Goal: Information Seeking & Learning: Learn about a topic

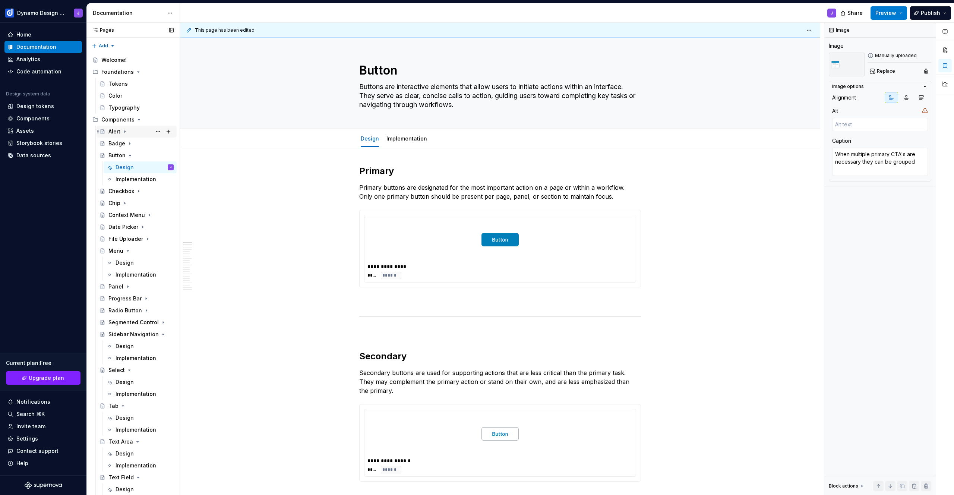
click at [117, 132] on div "Alert" at bounding box center [114, 131] width 12 height 7
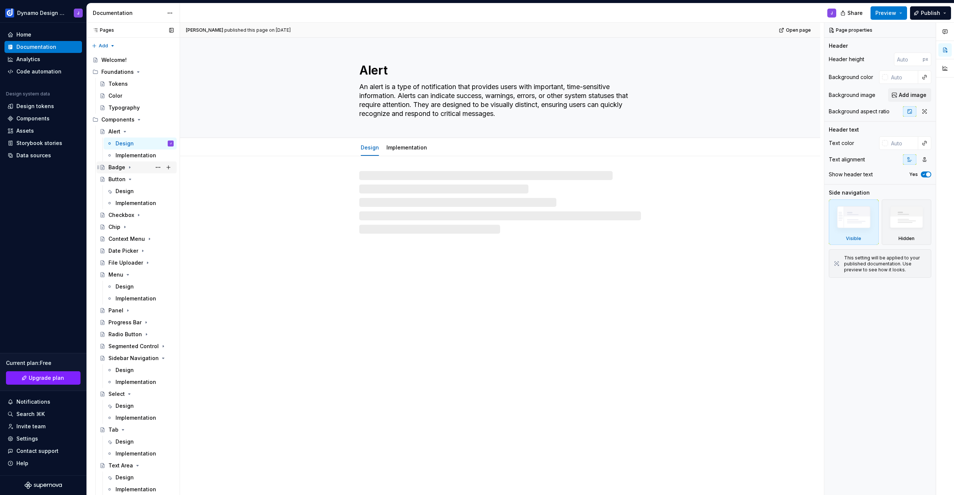
click at [113, 169] on div "Badge" at bounding box center [116, 167] width 17 height 7
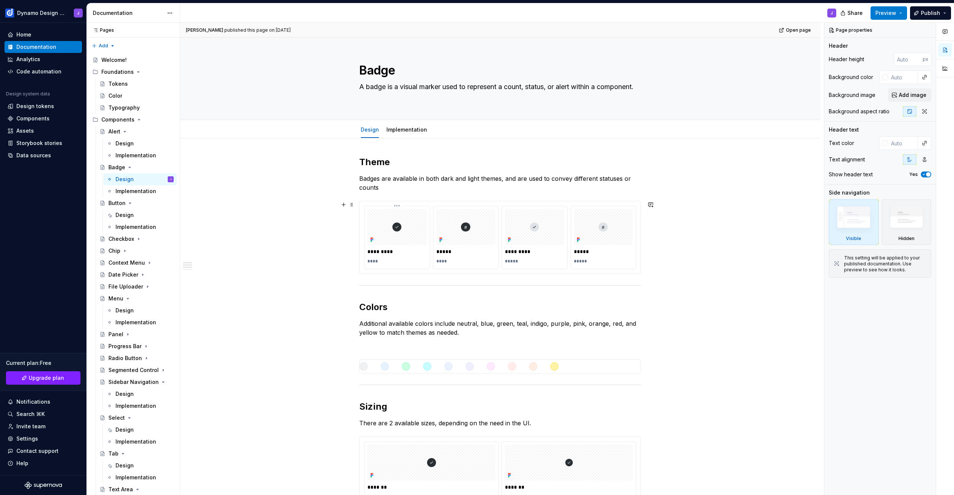
click at [416, 246] on div "*********" at bounding box center [396, 251] width 59 height 10
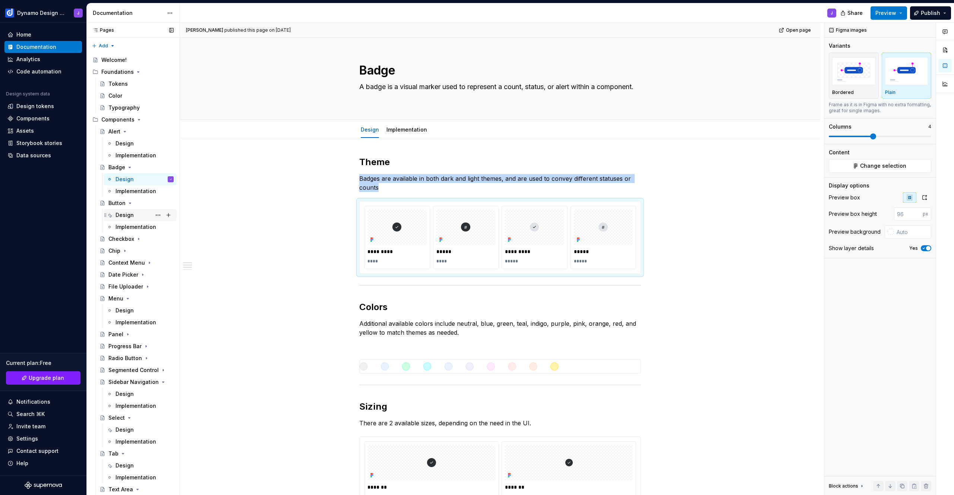
click at [130, 214] on div "Design" at bounding box center [125, 214] width 18 height 7
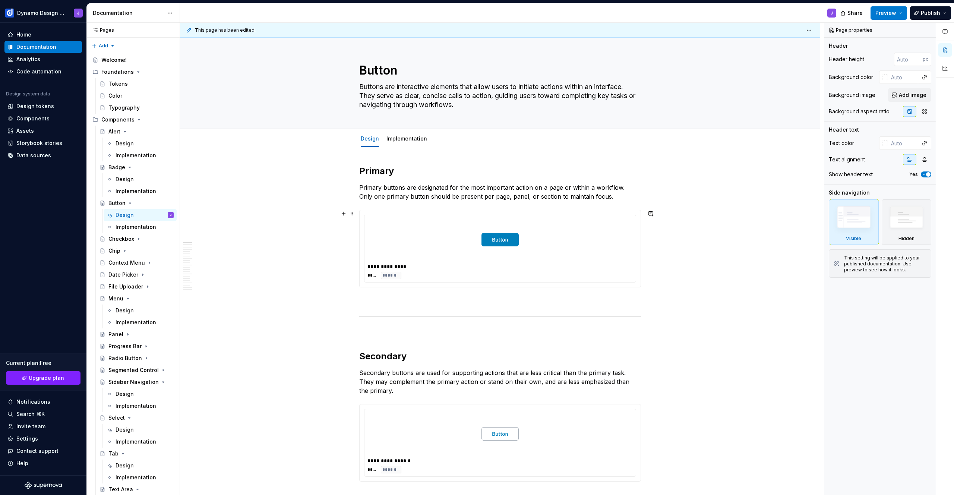
type textarea "*"
click at [563, 250] on div at bounding box center [499, 239] width 265 height 43
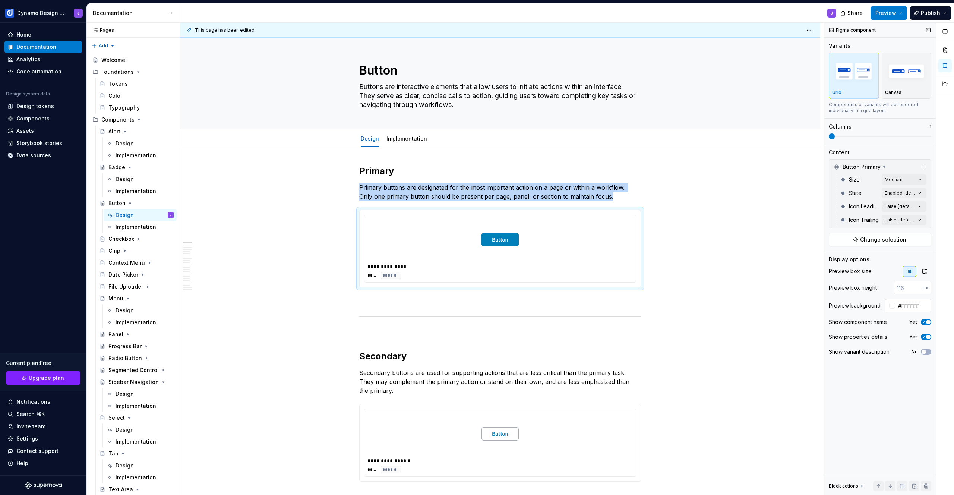
click at [905, 306] on input "#FFFFFF" at bounding box center [913, 305] width 36 height 13
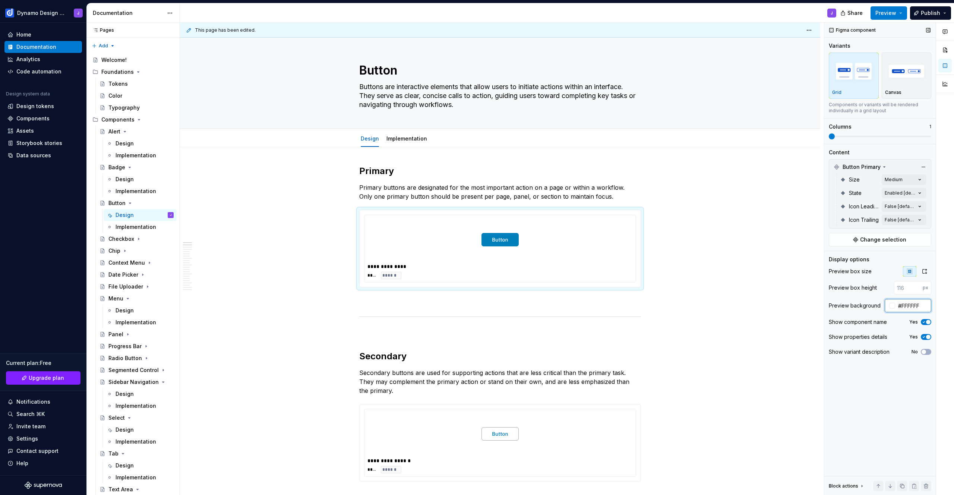
click at [905, 306] on input "#FFFFFF" at bounding box center [913, 305] width 36 height 13
click at [602, 442] on div at bounding box center [499, 433] width 265 height 43
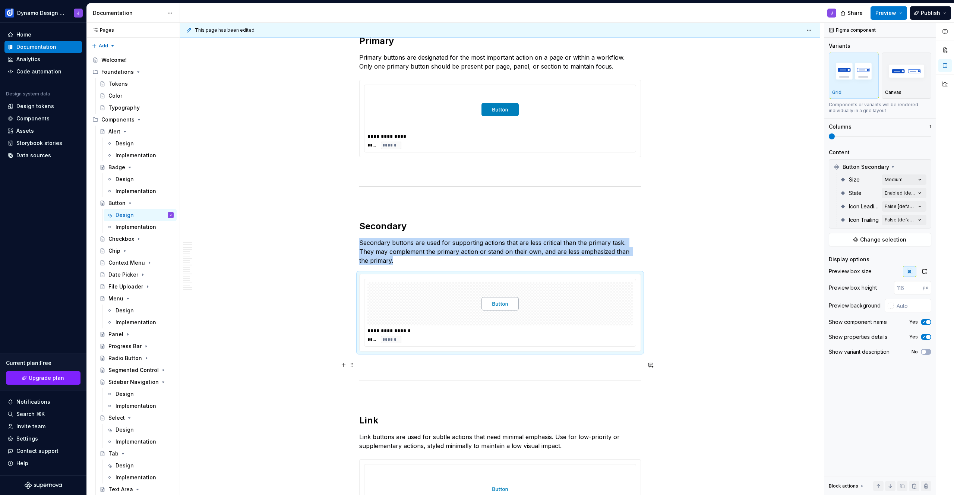
scroll to position [168, 0]
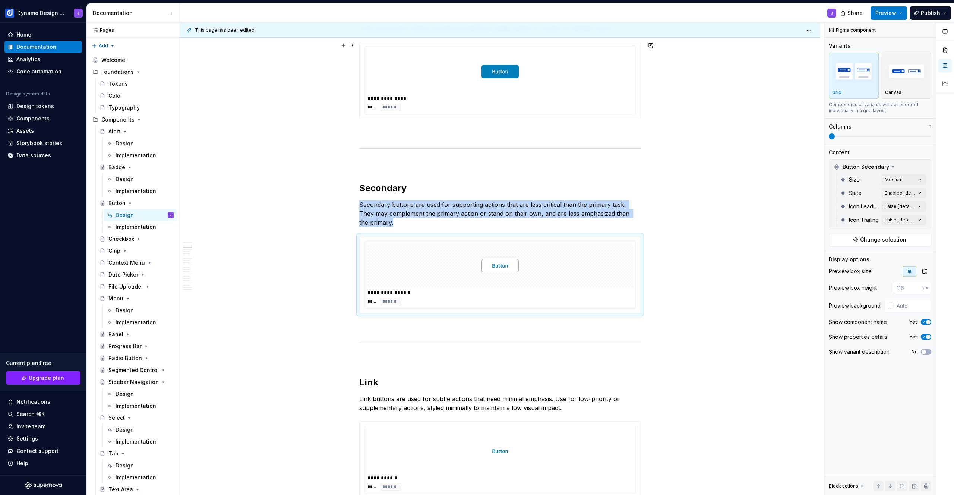
type input "#FFFFFF"
click at [563, 88] on div at bounding box center [499, 71] width 265 height 43
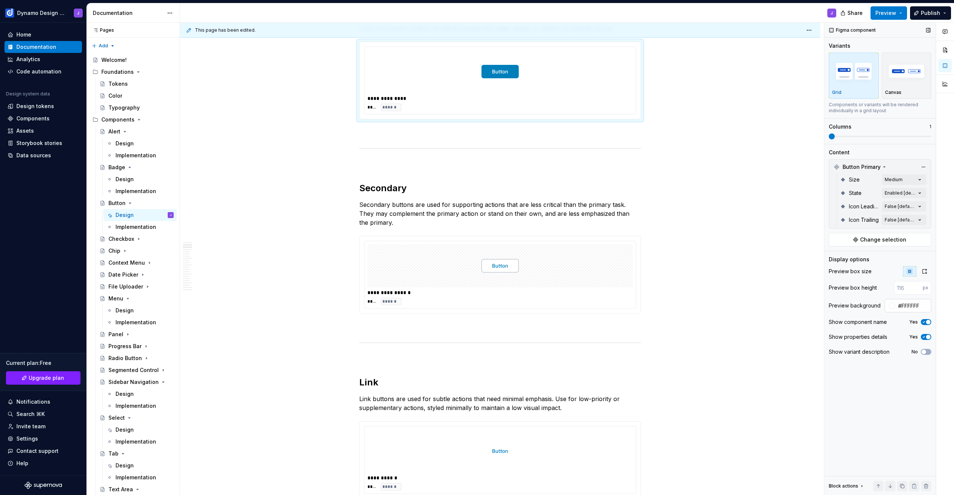
click at [907, 302] on input "#FFFFFF" at bounding box center [913, 305] width 36 height 13
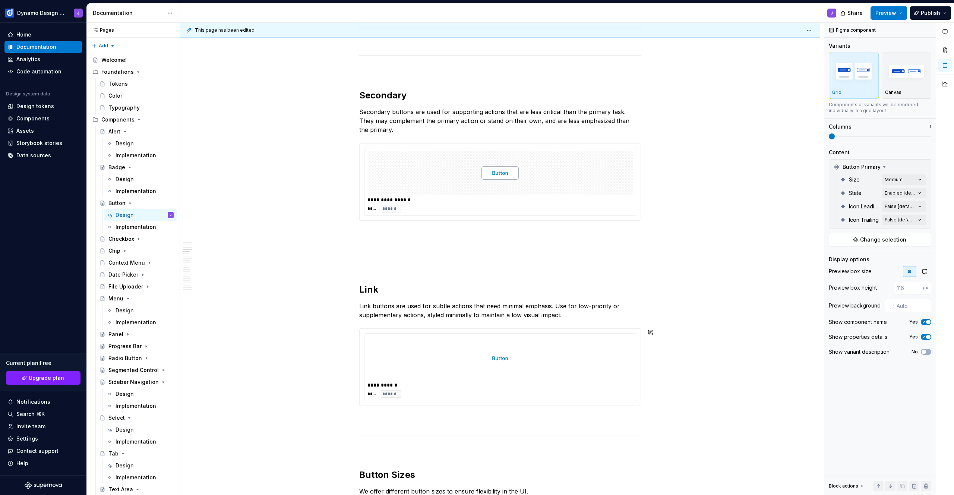
scroll to position [376, 0]
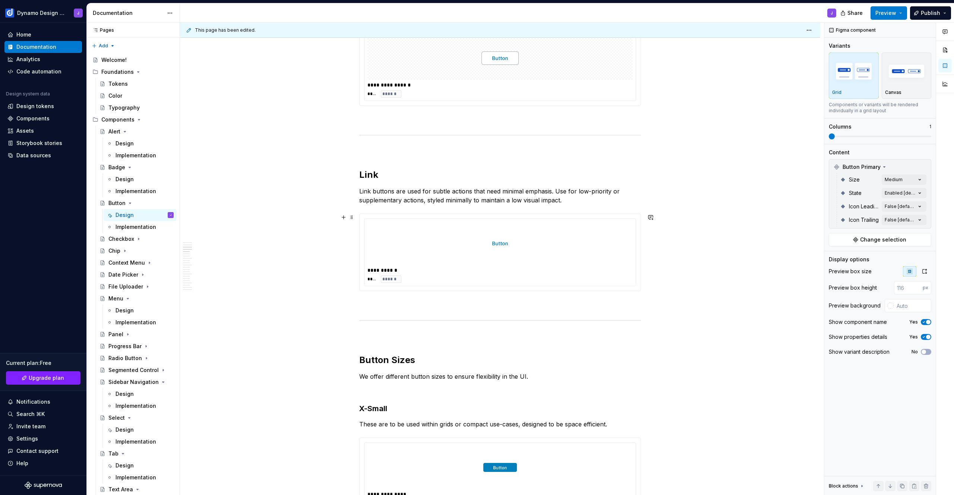
type input "#FFFFFF"
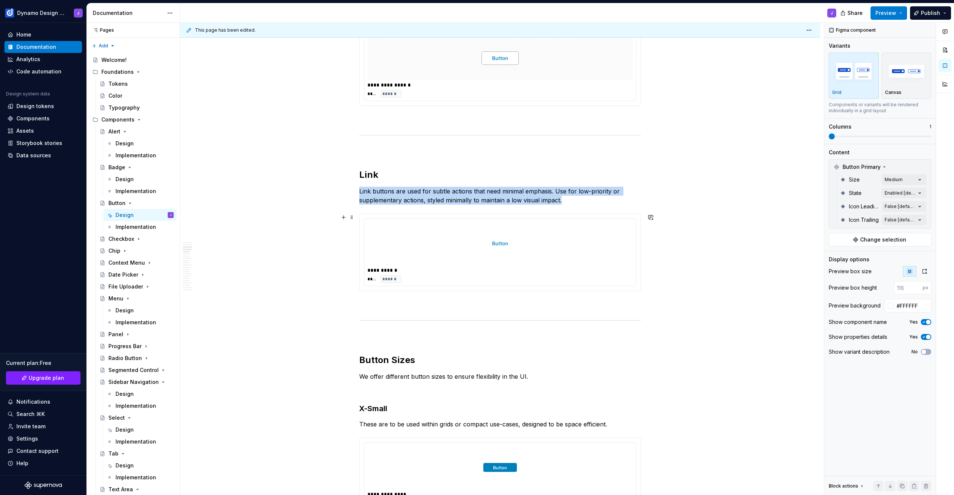
click at [578, 260] on div at bounding box center [499, 243] width 265 height 43
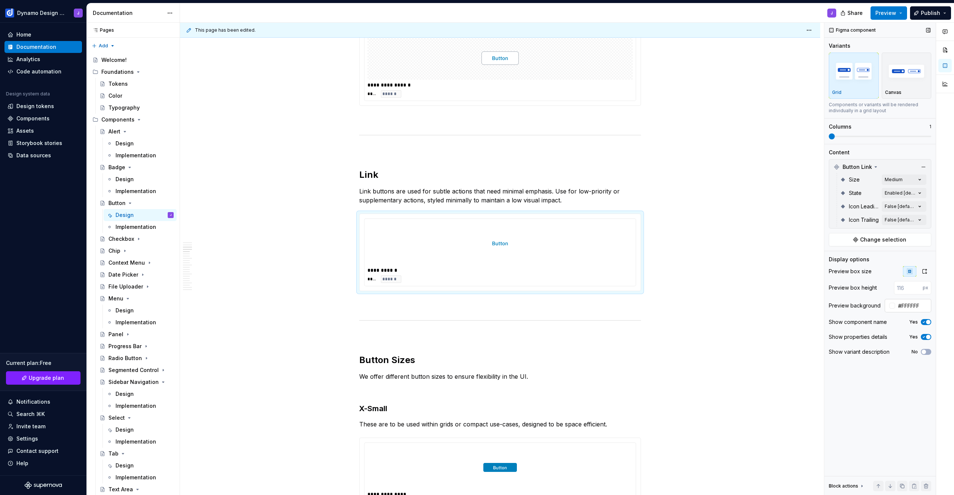
click at [905, 304] on input "#FFFFFF" at bounding box center [913, 305] width 36 height 13
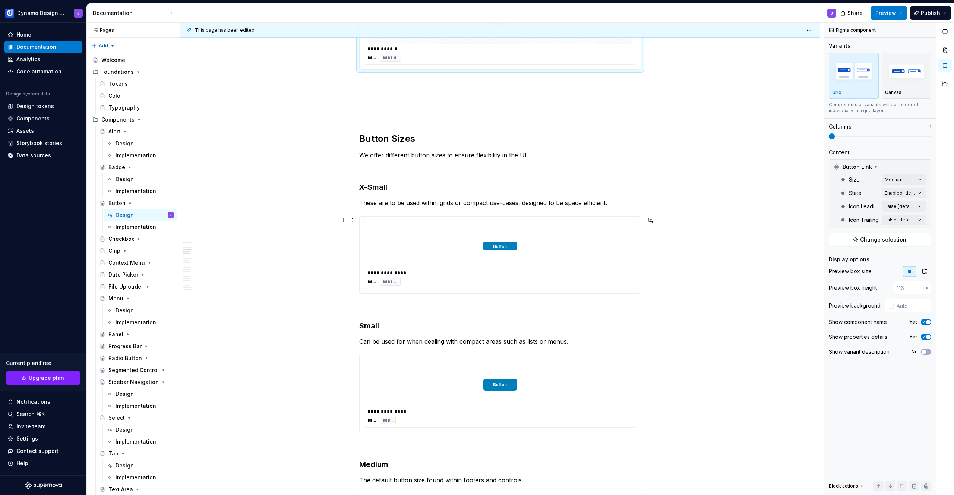
type input "#FFFFFF"
click at [590, 260] on div at bounding box center [499, 245] width 265 height 43
click at [917, 307] on input "#FFFFFF" at bounding box center [913, 305] width 36 height 13
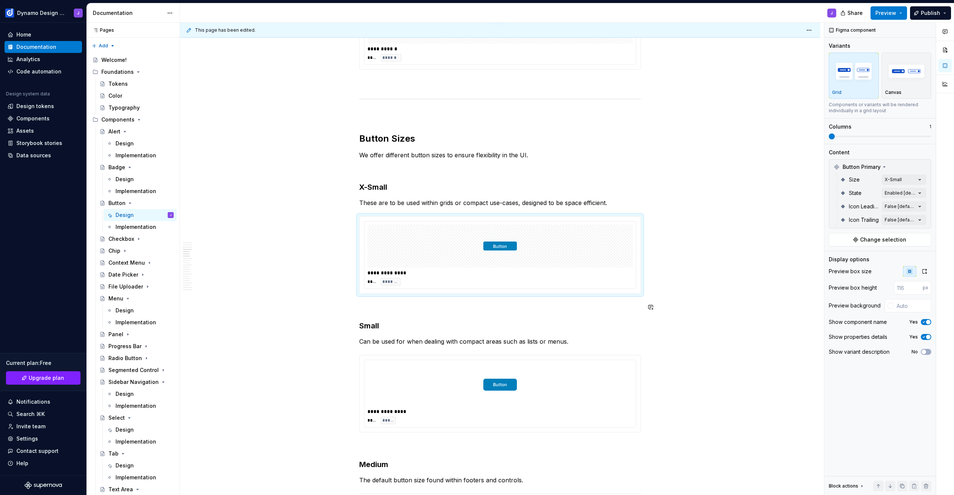
scroll to position [807, 0]
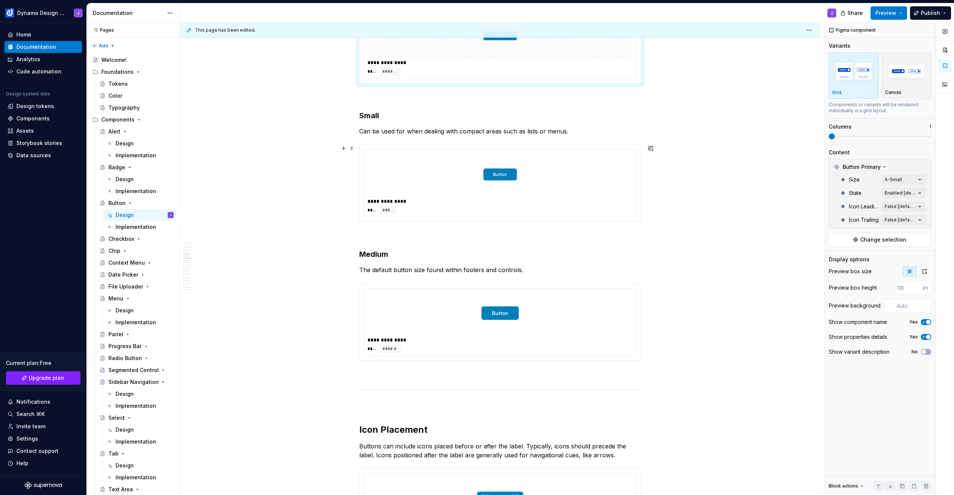
type input "#FFFFFF"
click at [605, 190] on div at bounding box center [499, 174] width 265 height 43
click at [907, 307] on input "#FFFFFF" at bounding box center [913, 305] width 36 height 13
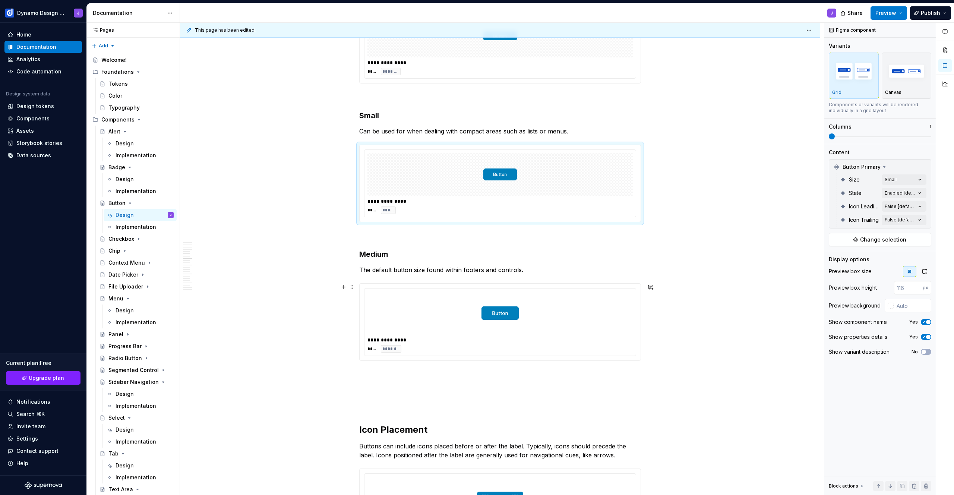
type input "#FFFFFF"
click at [617, 321] on div at bounding box center [499, 312] width 265 height 43
click at [907, 303] on input "#FFFFFF" at bounding box center [913, 305] width 36 height 13
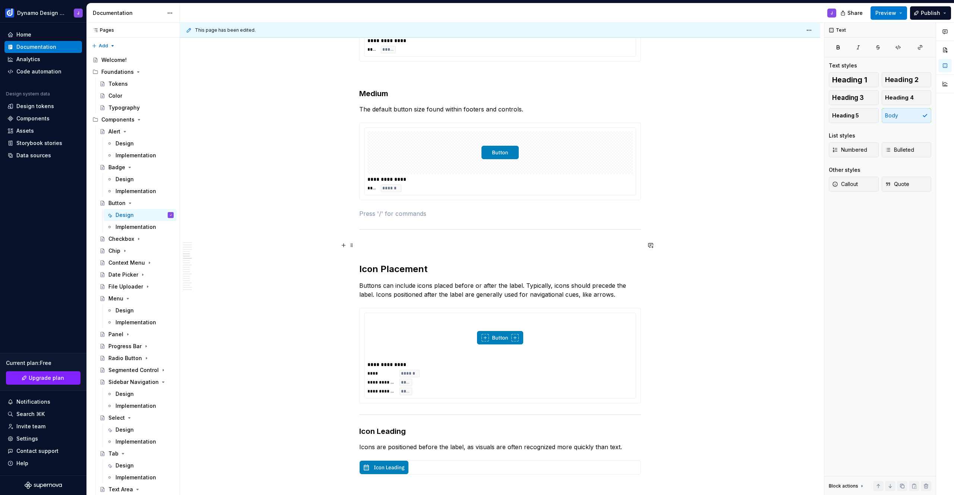
scroll to position [997, 0]
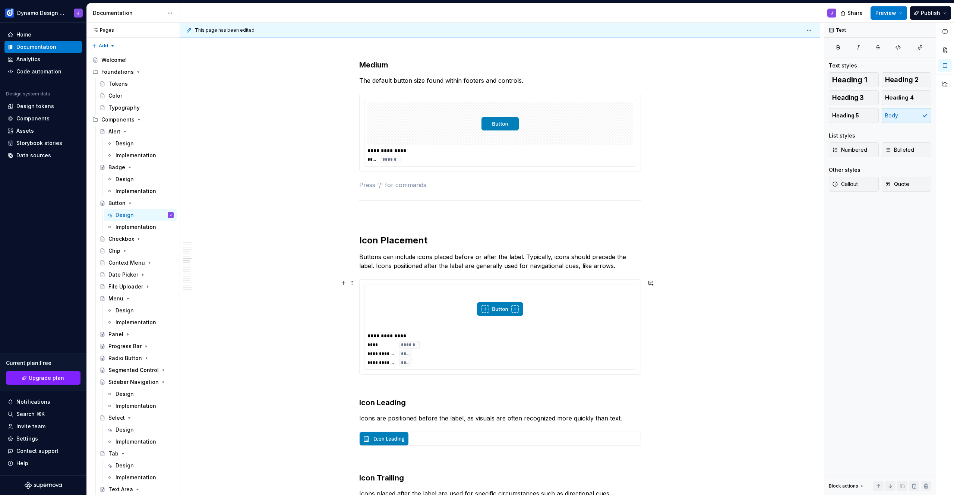
click at [571, 308] on div at bounding box center [499, 308] width 265 height 43
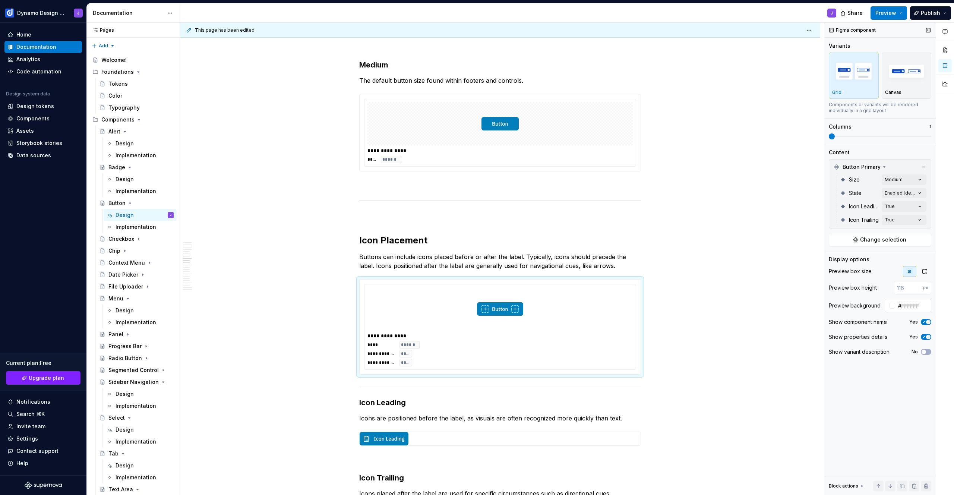
click at [908, 306] on input "#FFFFFF" at bounding box center [913, 305] width 36 height 13
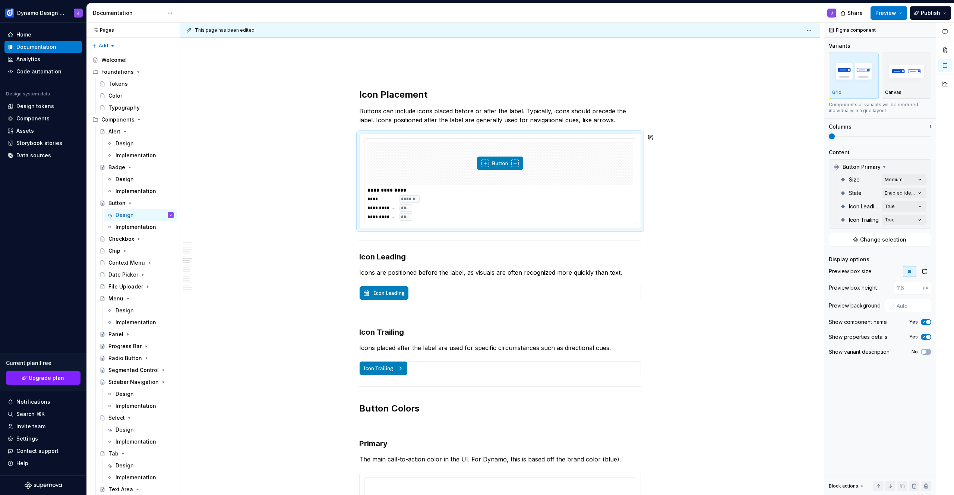
scroll to position [1185, 0]
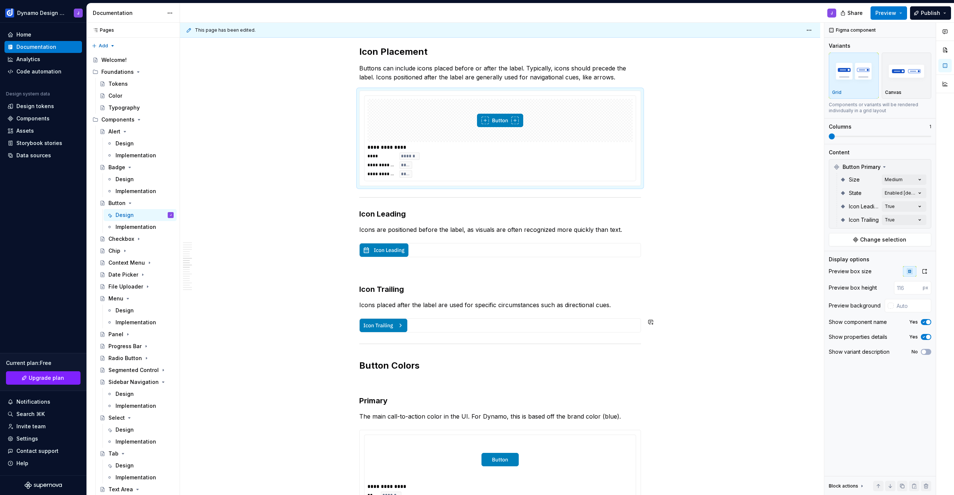
click at [622, 314] on div "**********" at bounding box center [500, 323] width 282 height 2687
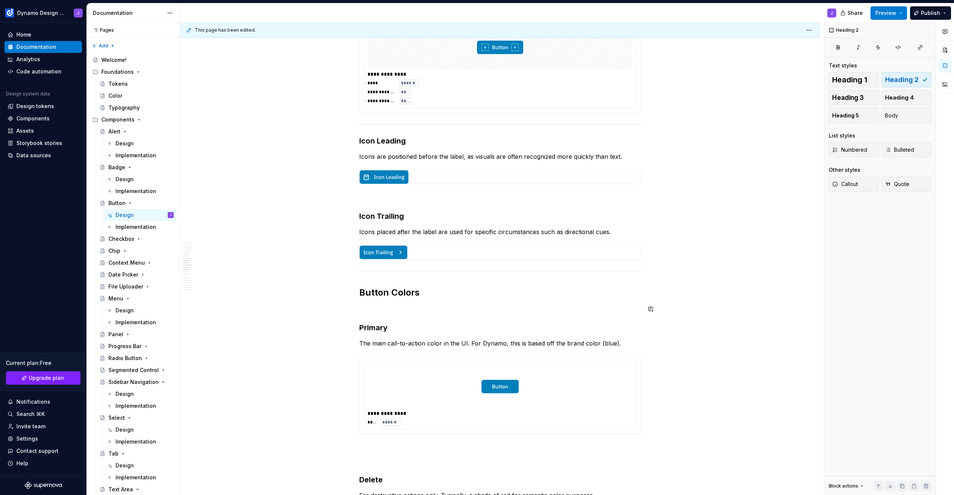
scroll to position [1433, 0]
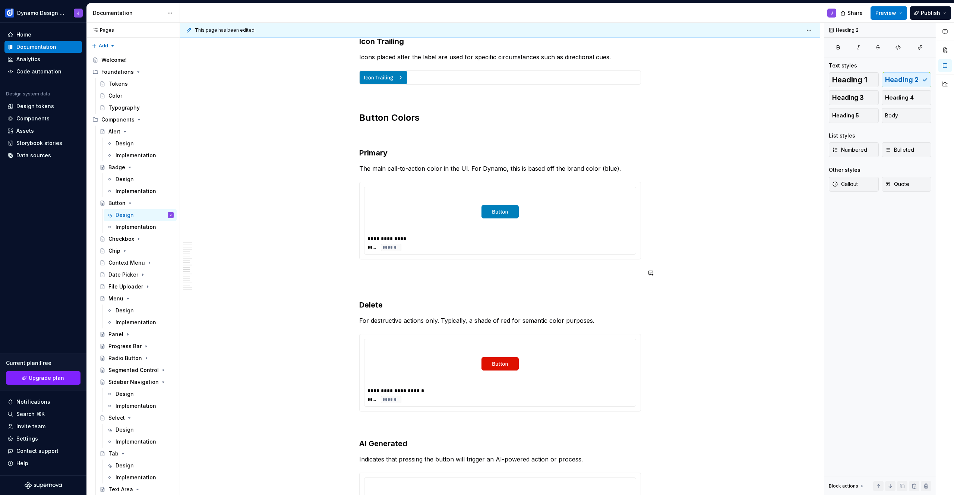
click at [563, 207] on div at bounding box center [499, 211] width 265 height 43
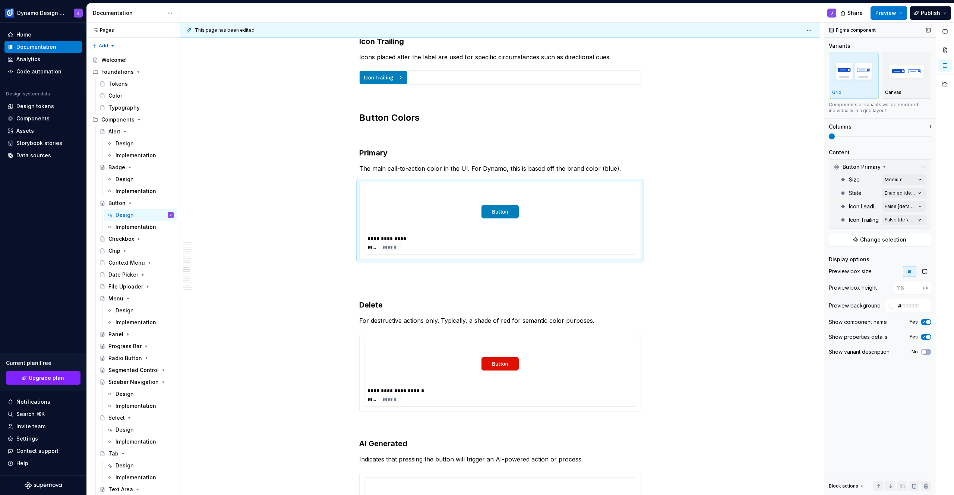
click at [902, 303] on input "#FFFFFF" at bounding box center [913, 305] width 36 height 13
click at [679, 309] on div "**********" at bounding box center [500, 145] width 640 height 2862
type input "#FFFFFF"
click at [450, 386] on div "**********" at bounding box center [499, 372] width 271 height 67
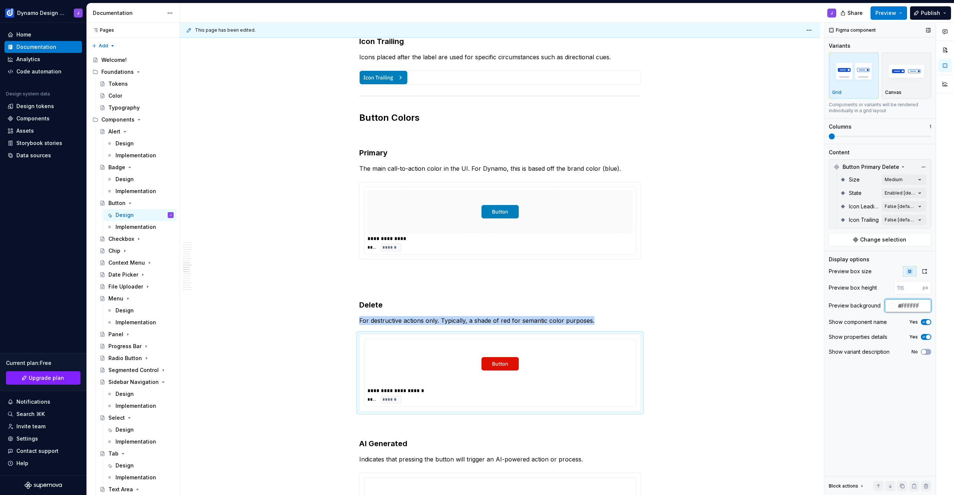
click at [905, 307] on input "#FFFFFF" at bounding box center [913, 305] width 36 height 13
click at [747, 328] on div "**********" at bounding box center [500, 145] width 640 height 2862
click at [745, 329] on div "**********" at bounding box center [500, 145] width 640 height 2862
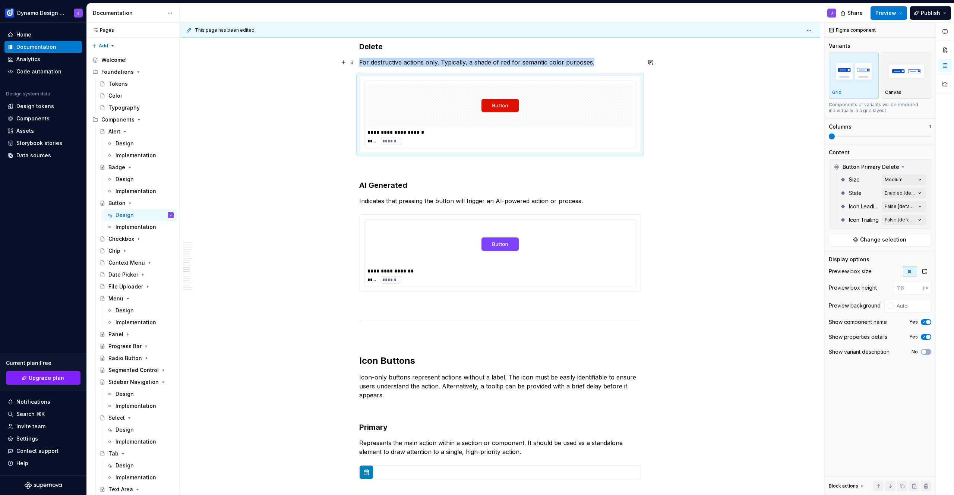
scroll to position [1806, 0]
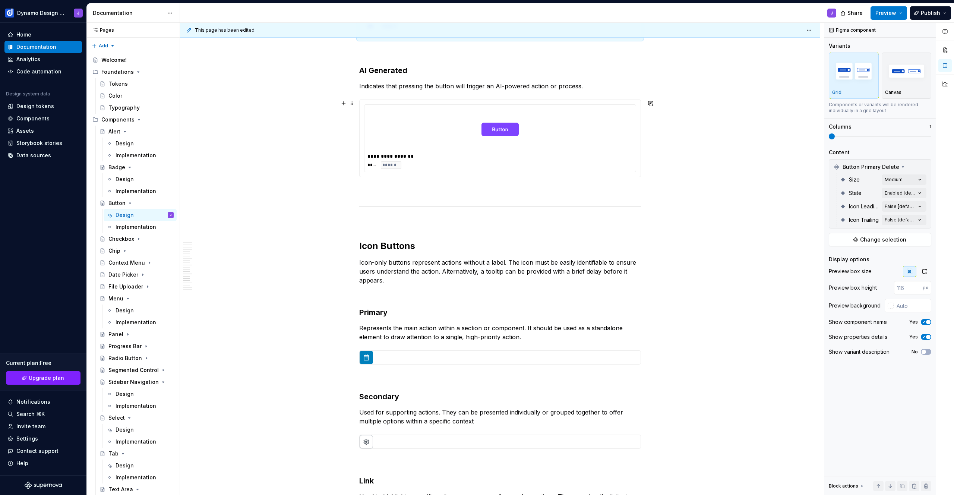
type input "#FFFFFF"
click at [582, 131] on div at bounding box center [499, 129] width 265 height 43
click at [904, 301] on input "#FFFFFF" at bounding box center [913, 305] width 36 height 13
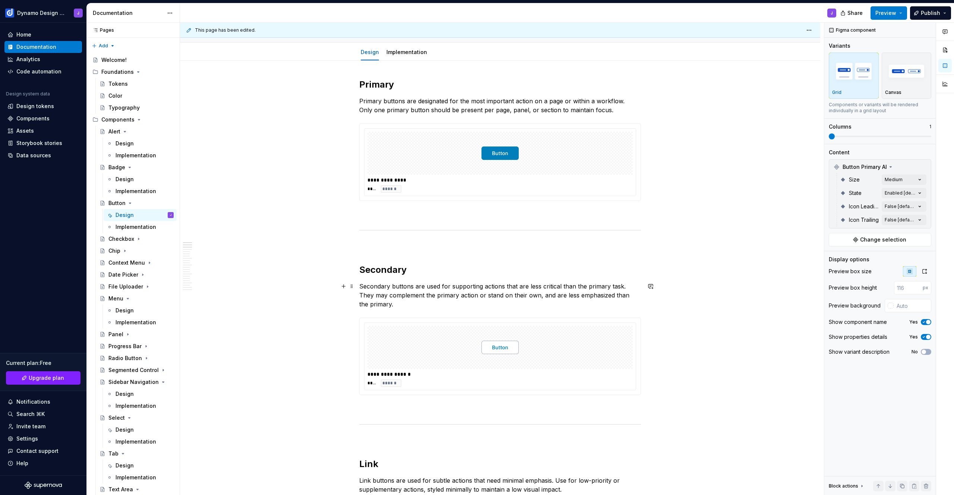
scroll to position [0, 0]
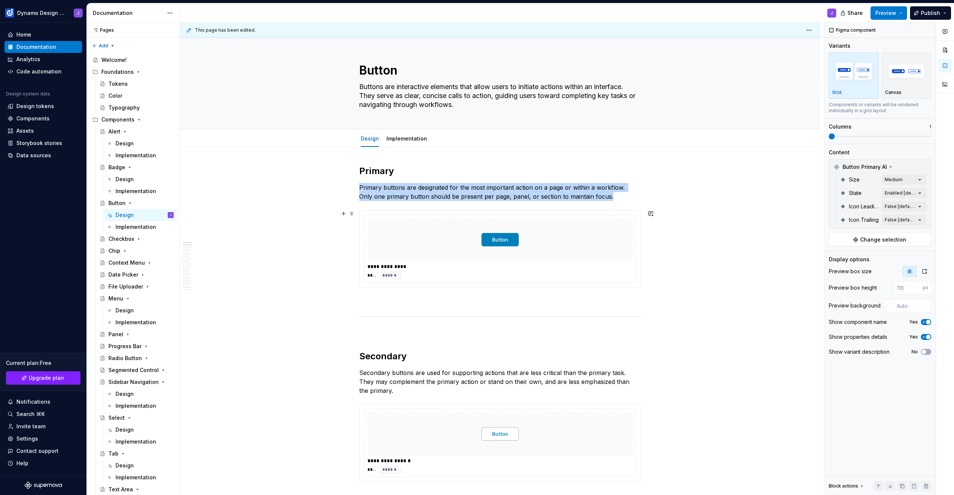
click at [635, 231] on div "**********" at bounding box center [499, 248] width 271 height 67
click at [897, 75] on img "button" at bounding box center [906, 70] width 43 height 27
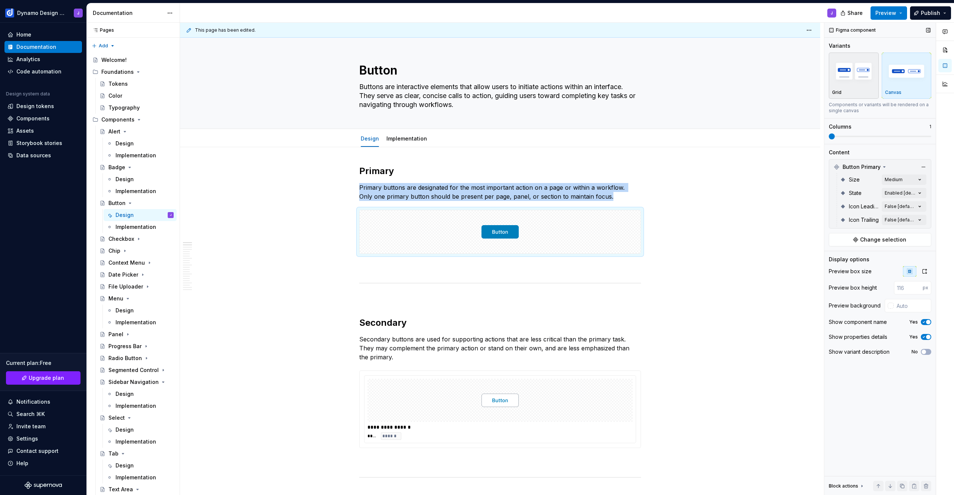
click at [853, 75] on img "button" at bounding box center [853, 70] width 43 height 27
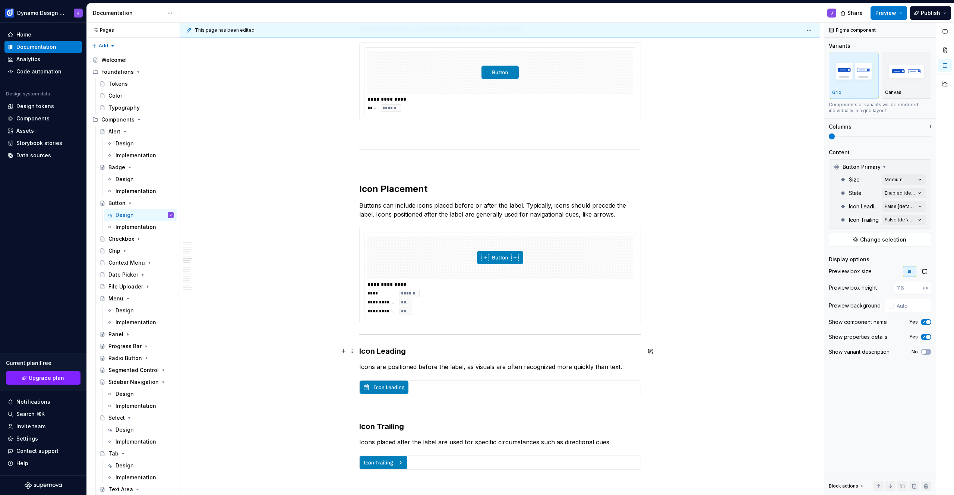
scroll to position [1053, 0]
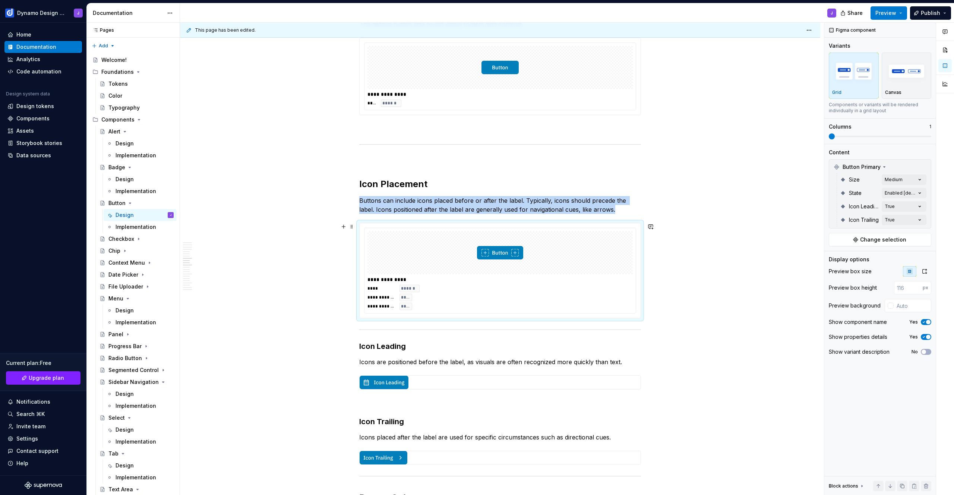
click at [600, 264] on div at bounding box center [499, 252] width 265 height 43
click at [130, 179] on div "Design" at bounding box center [125, 179] width 18 height 7
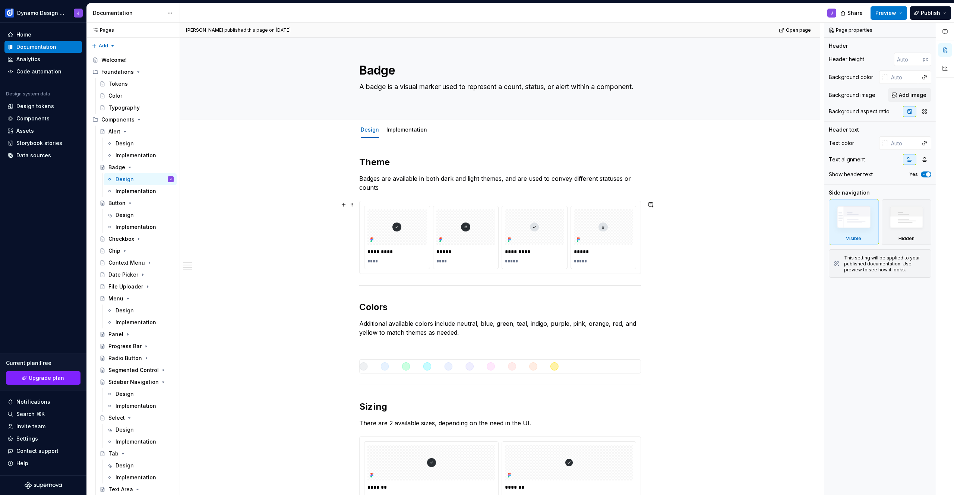
click at [468, 271] on div "********* **** ***** **** ********* ***** ***** *****" at bounding box center [500, 237] width 281 height 72
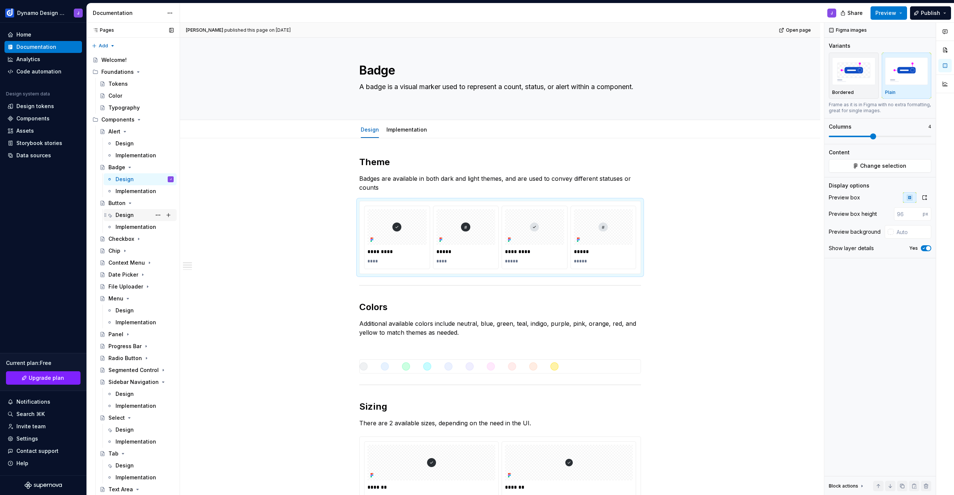
click at [136, 219] on div "Design" at bounding box center [145, 215] width 58 height 10
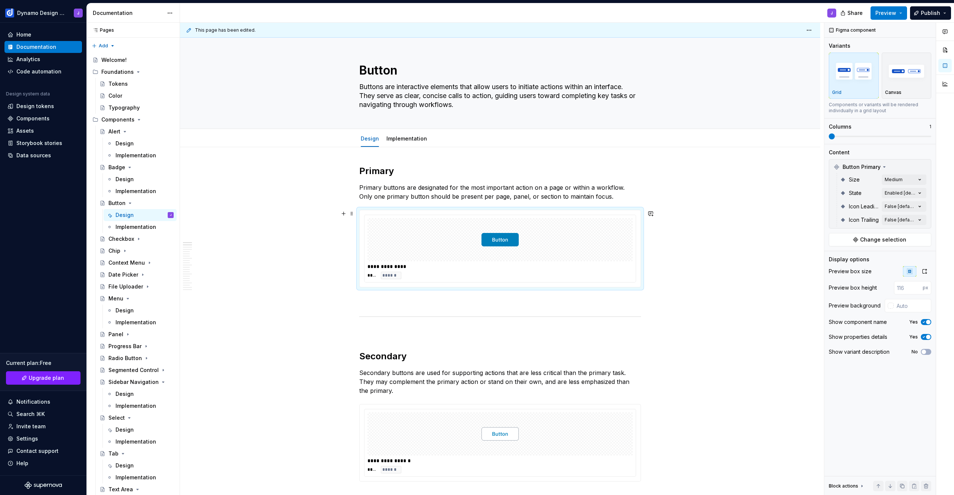
click at [429, 230] on div at bounding box center [499, 239] width 265 height 43
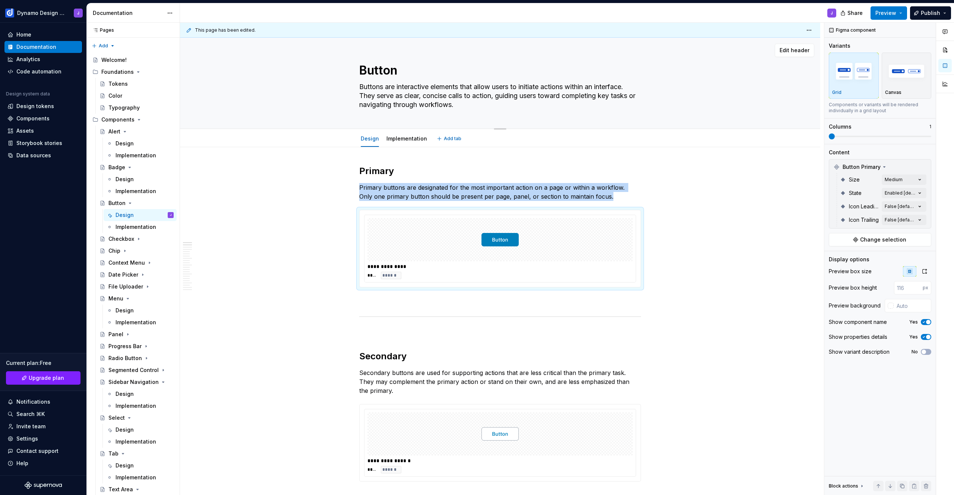
type textarea "*"
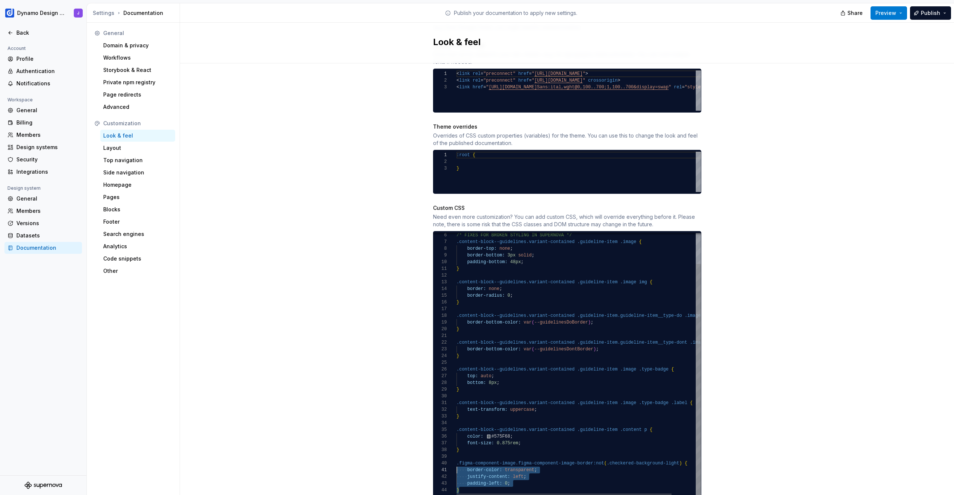
drag, startPoint x: 470, startPoint y: 483, endPoint x: 440, endPoint y: 455, distance: 40.1
click at [457, 455] on div "border-bottom: 3px solid ; padding-bottom: 48px ; } .content-block--guidelines.…" at bounding box center [593, 348] width 272 height 300
click at [464, 451] on div "border-bottom: 3px solid ; padding-bottom: 48px ; } .content-block--guidelines.…" at bounding box center [593, 348] width 272 height 300
drag, startPoint x: 462, startPoint y: 481, endPoint x: 443, endPoint y: 455, distance: 32.0
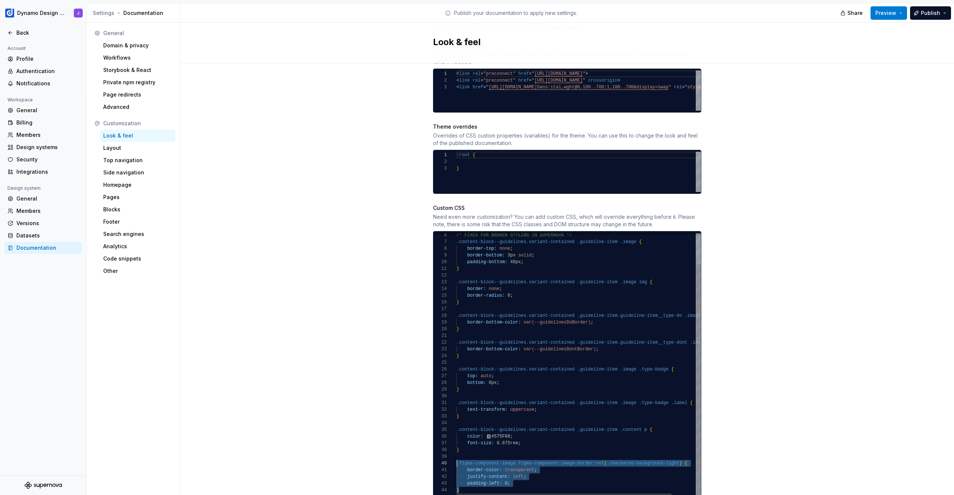
click at [457, 455] on div "border-bottom: 3px solid ; padding-bottom: 48px ; } .content-block--guidelines.…" at bounding box center [593, 348] width 272 height 300
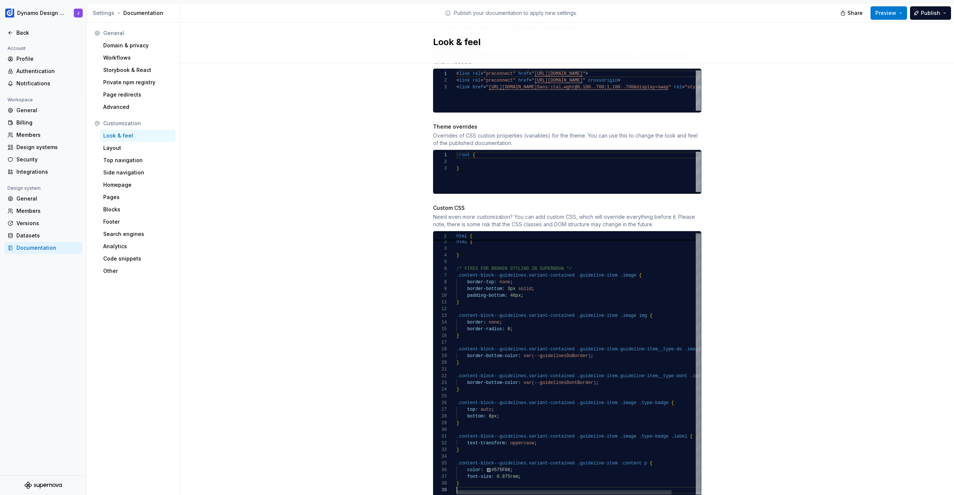
scroll to position [54, 0]
type textarea "**********"
click at [334, 308] on div "Site logo A company logo that will be displayed on all pages on your documentat…" at bounding box center [567, 129] width 774 height 777
click at [882, 64] on div "Site logo A company logo that will be displayed on all pages on your documentat…" at bounding box center [567, 129] width 774 height 777
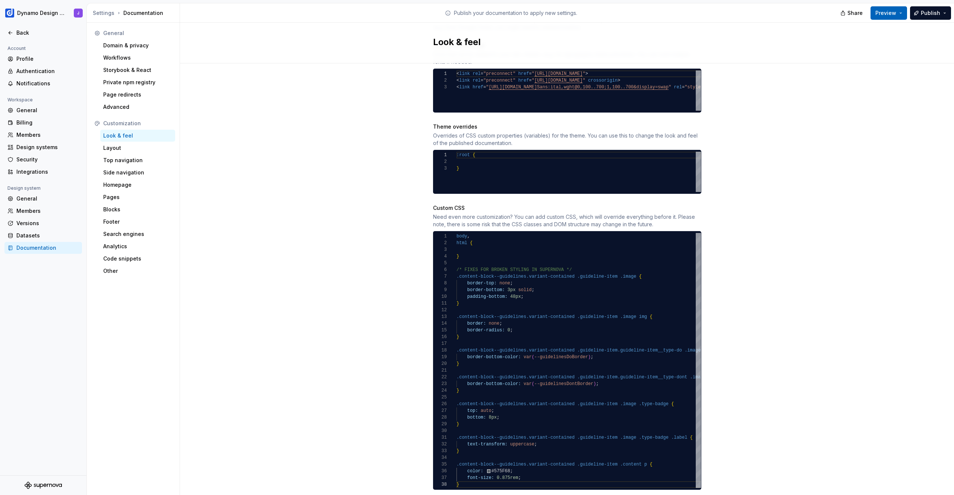
click at [894, 9] on span "Preview" at bounding box center [885, 12] width 21 height 7
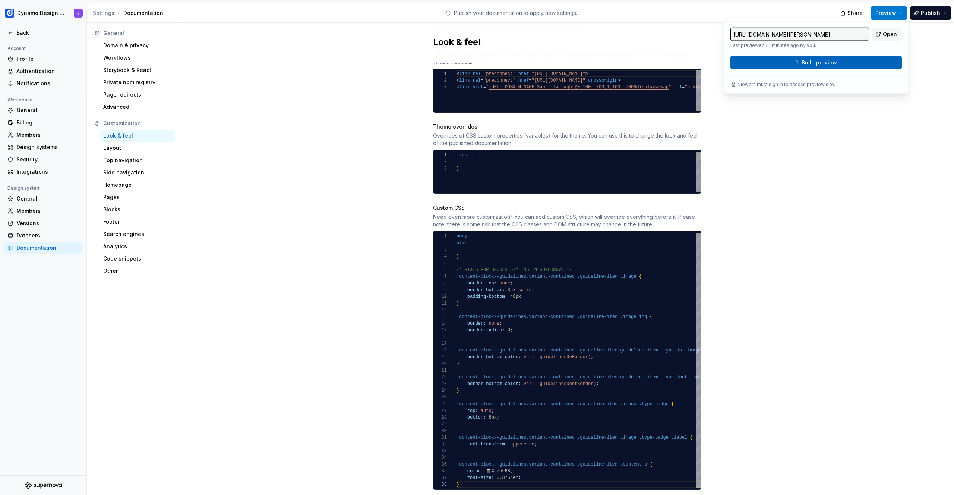
click at [842, 62] on button "Build preview" at bounding box center [815, 62] width 171 height 13
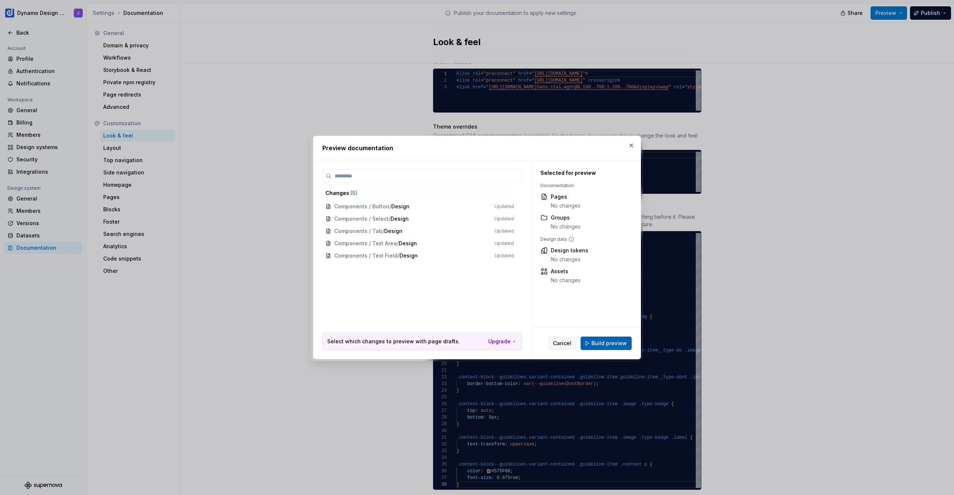
click at [612, 346] on span "Build preview" at bounding box center [608, 342] width 35 height 7
